Goal: Task Accomplishment & Management: Manage account settings

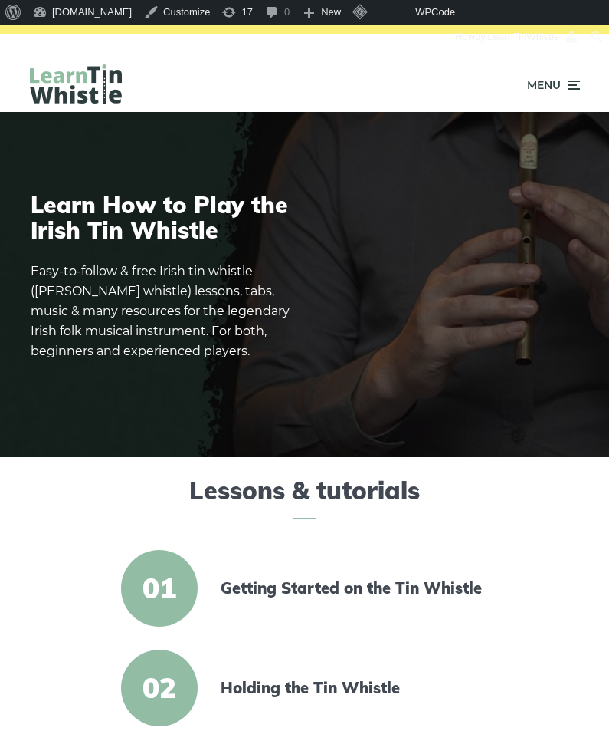
click at [575, 86] on icon at bounding box center [572, 85] width 15 height 18
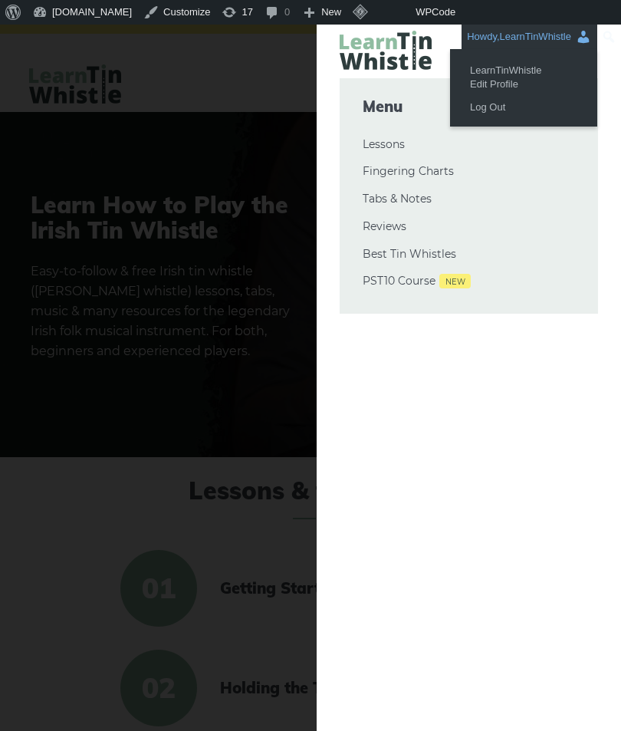
click at [584, 48] on link "Howdy, LearnTinWhistle" at bounding box center [530, 37] width 136 height 25
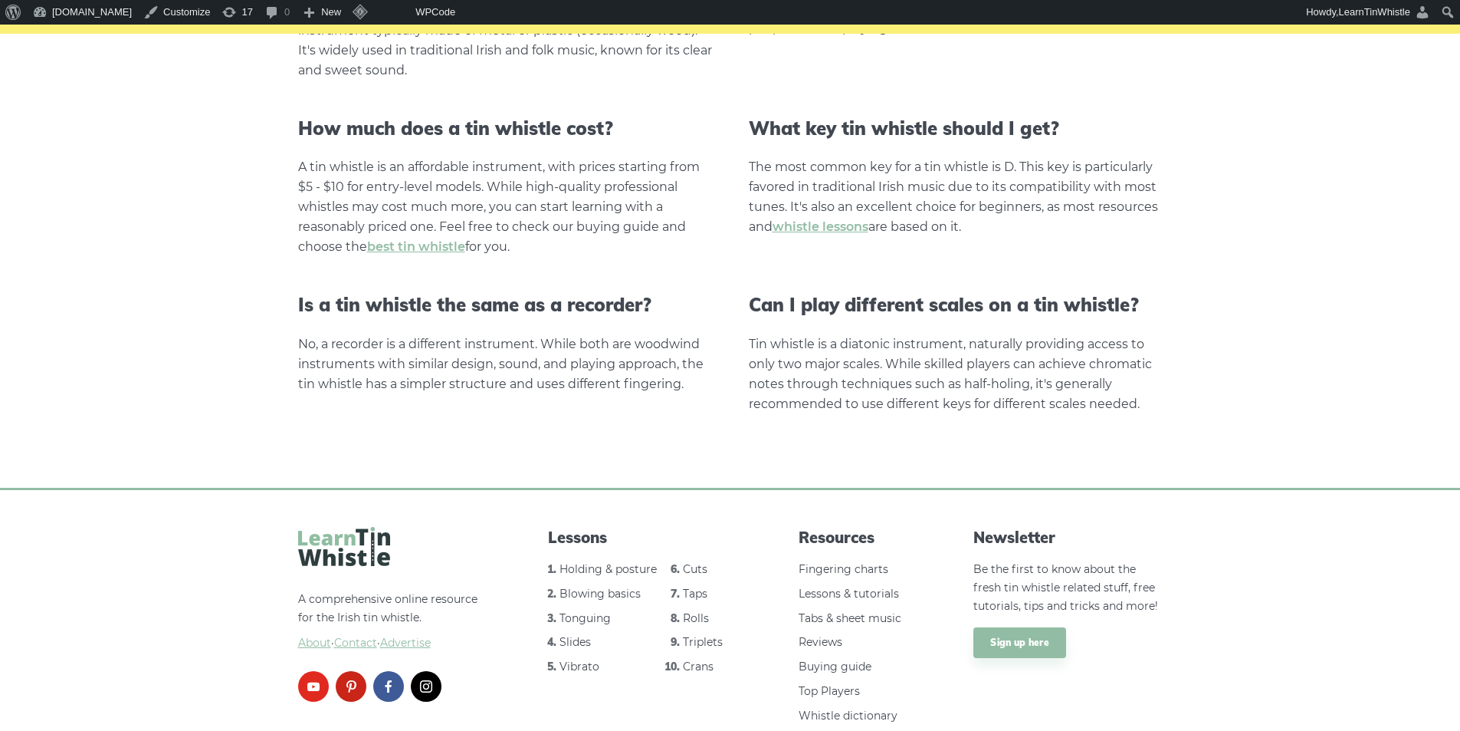
scroll to position [3047, 0]
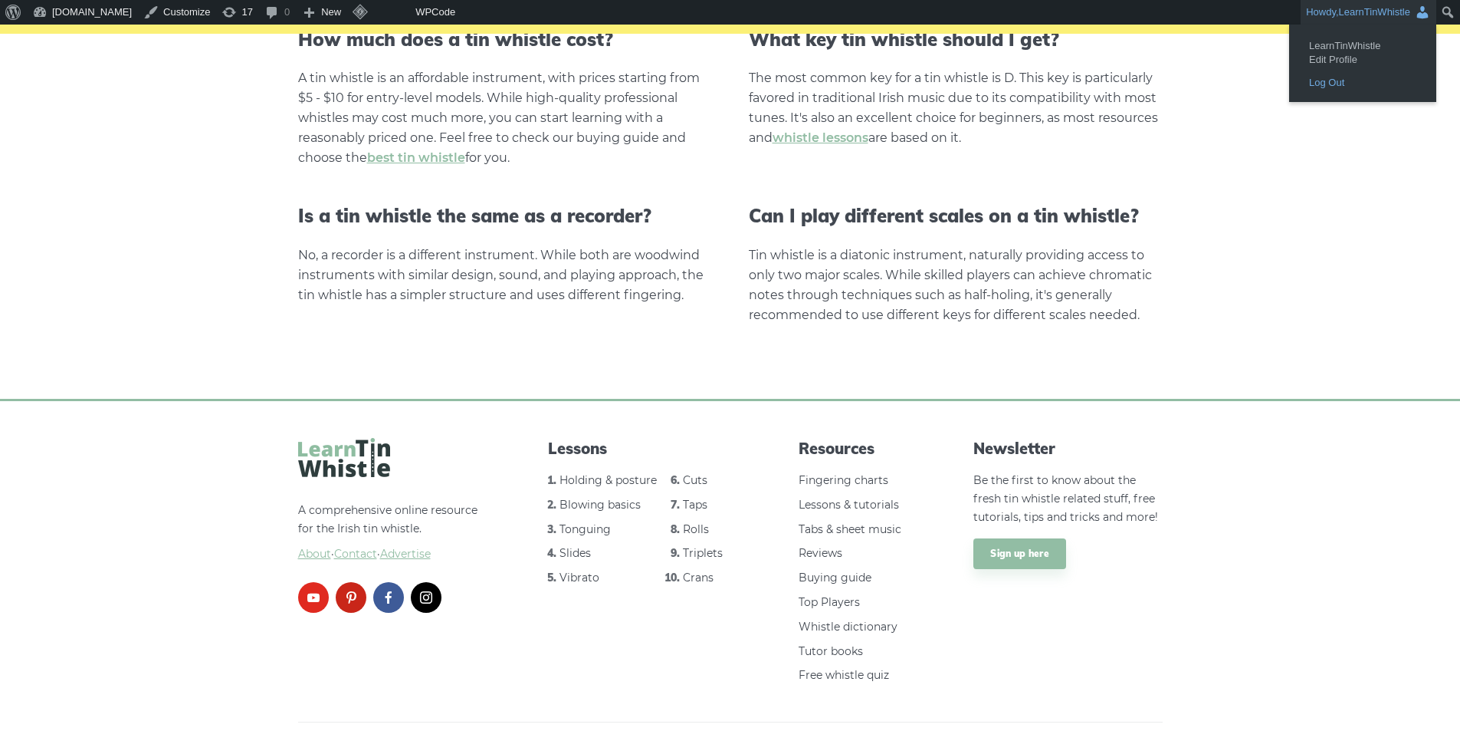
click at [609, 83] on link "Log Out" at bounding box center [1363, 83] width 123 height 20
